Goal: Task Accomplishment & Management: Manage account settings

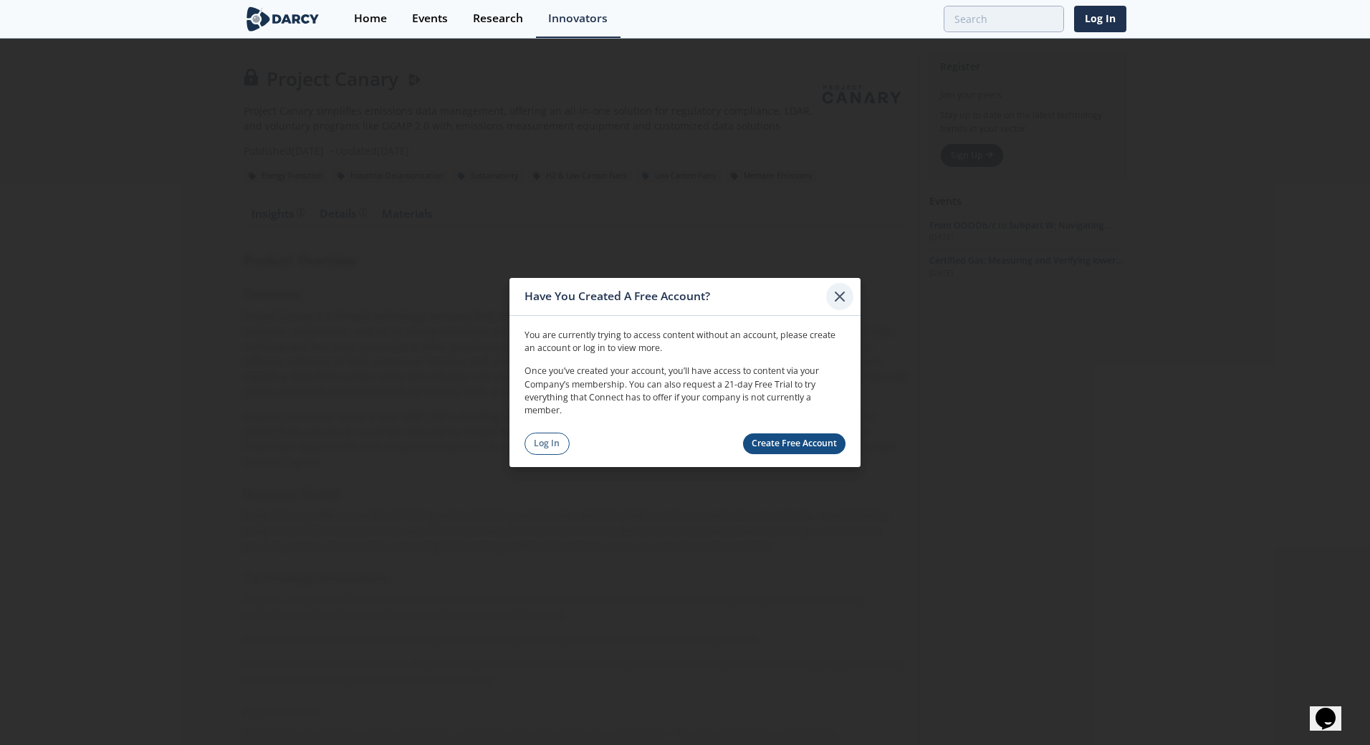
click at [842, 297] on icon at bounding box center [839, 296] width 17 height 17
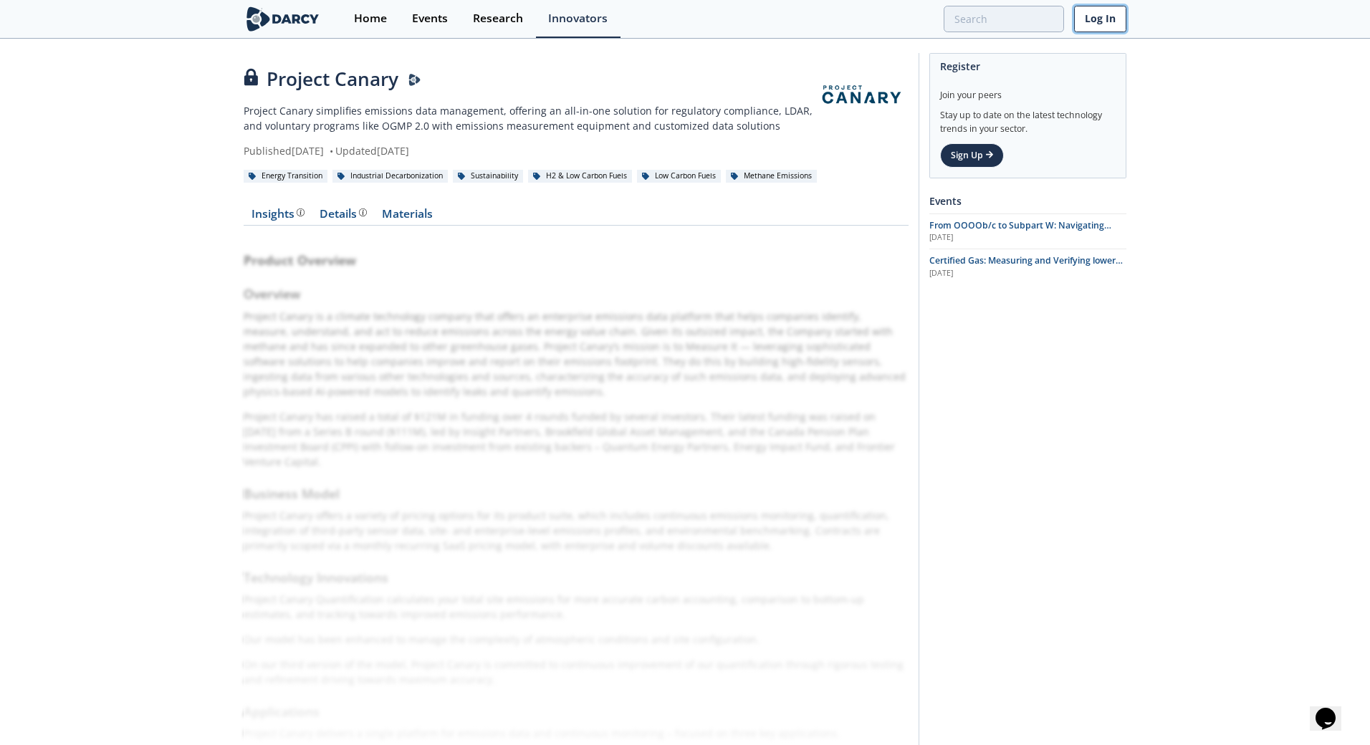
click at [1113, 16] on link "Log In" at bounding box center [1100, 19] width 52 height 27
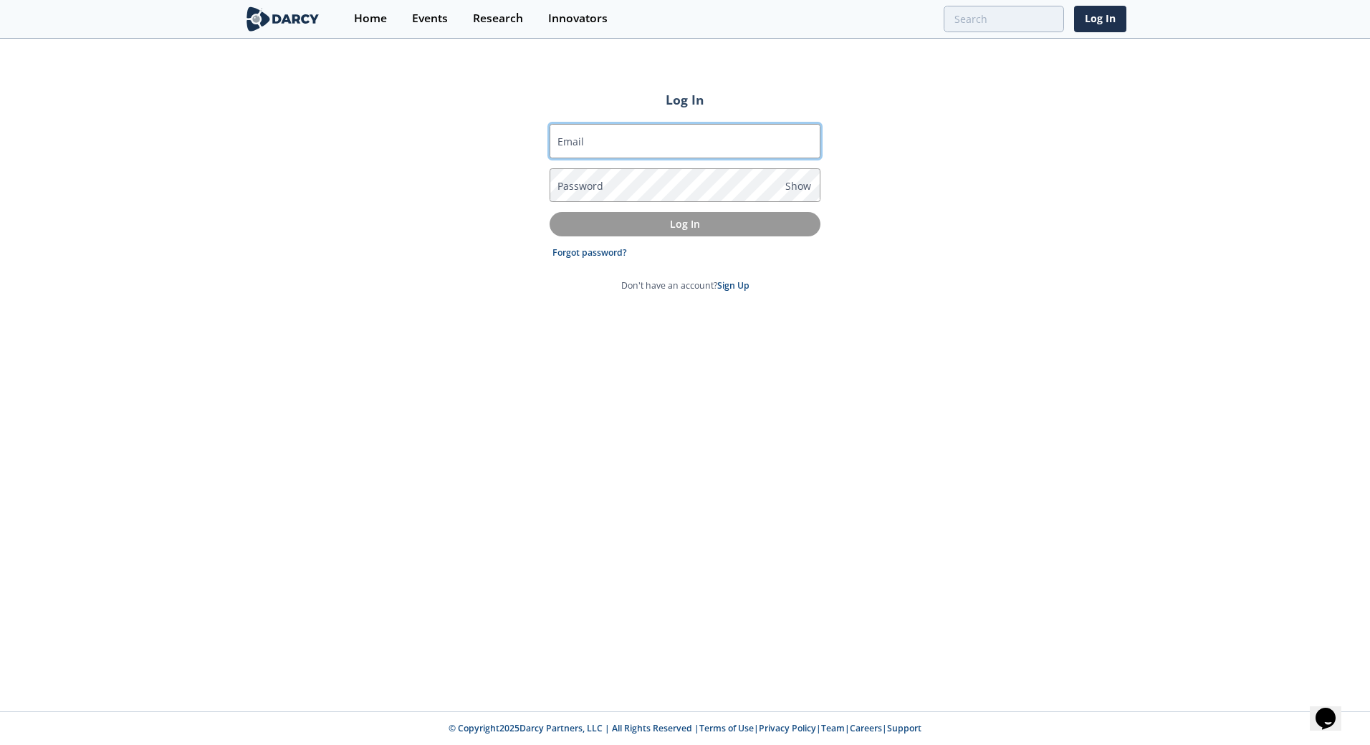
click at [625, 151] on input "Email" at bounding box center [684, 141] width 271 height 34
type input "[EMAIL_ADDRESS][PERSON_NAME][DOMAIN_NAME]"
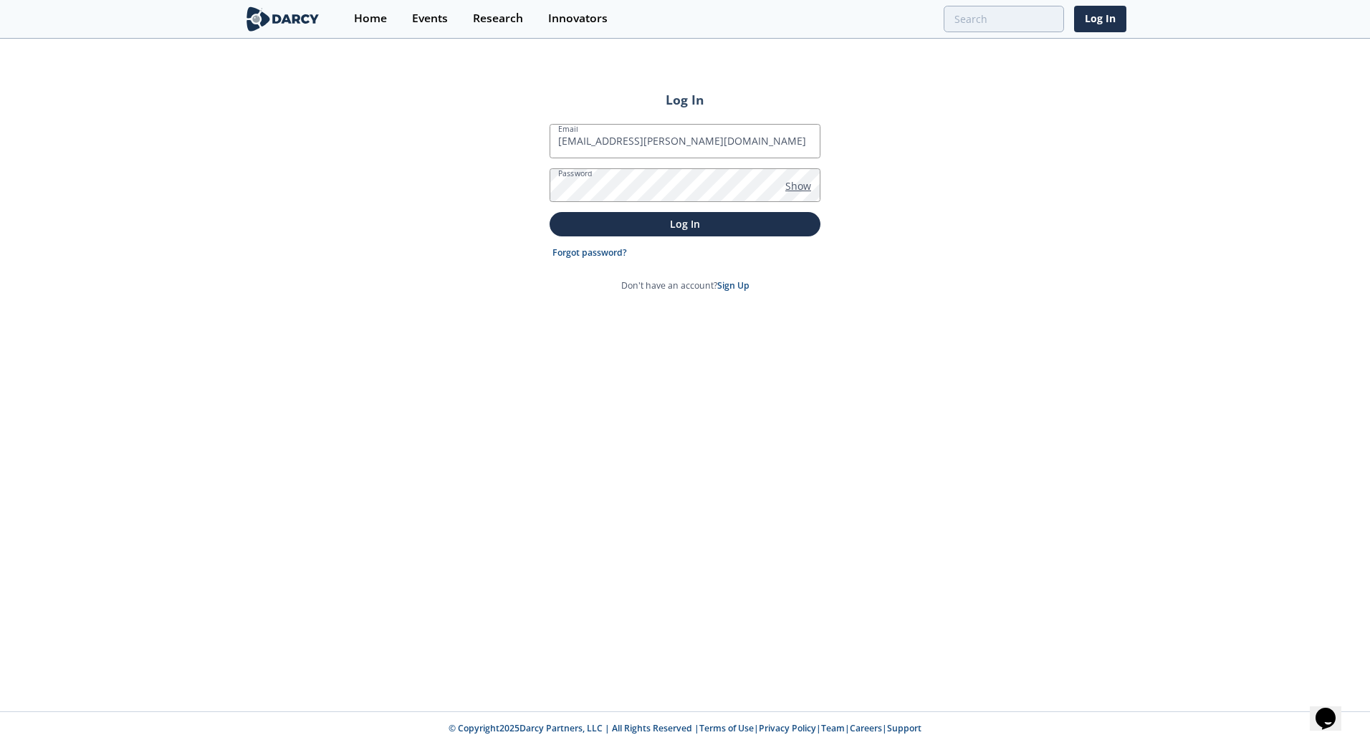
click at [799, 185] on span "Show" at bounding box center [798, 185] width 26 height 15
click at [678, 222] on p "Log In" at bounding box center [684, 223] width 251 height 15
